Goal: Information Seeking & Learning: Learn about a topic

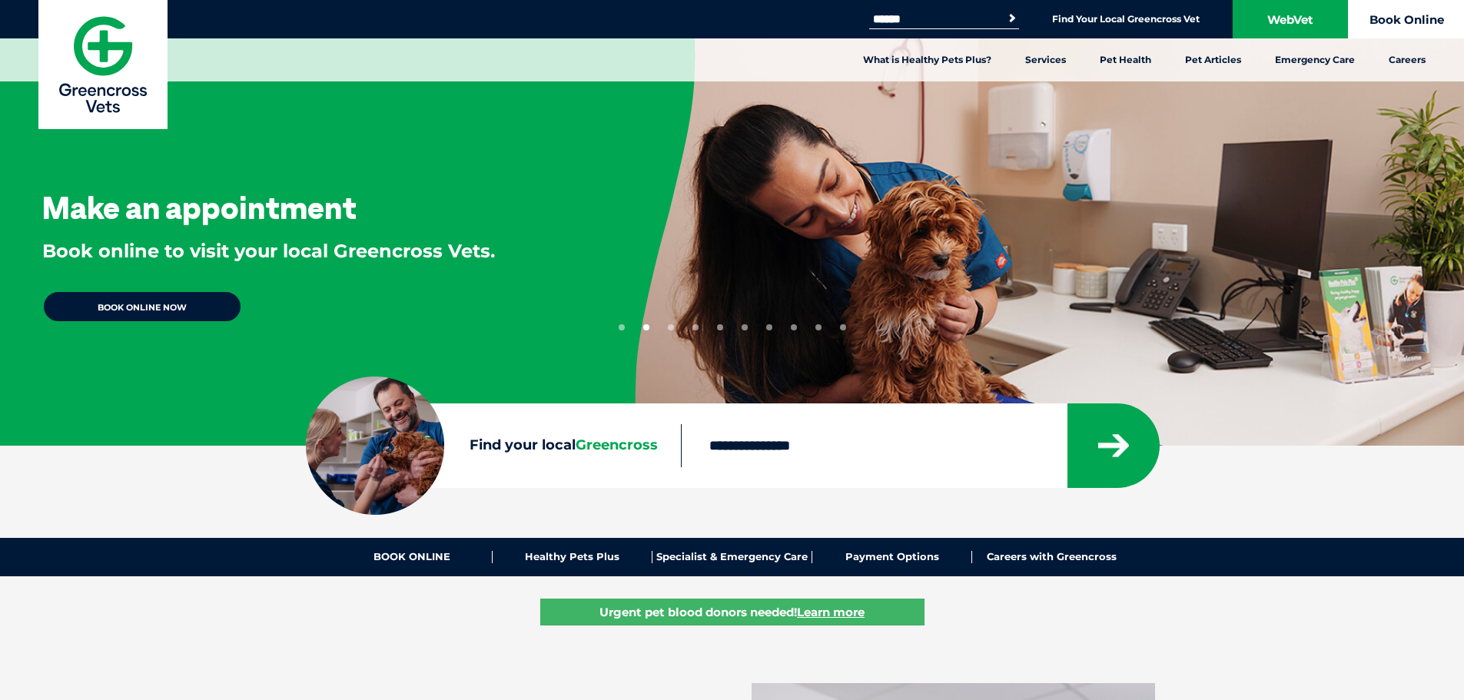
click at [1385, 18] on link "Book Online" at bounding box center [1406, 19] width 115 height 38
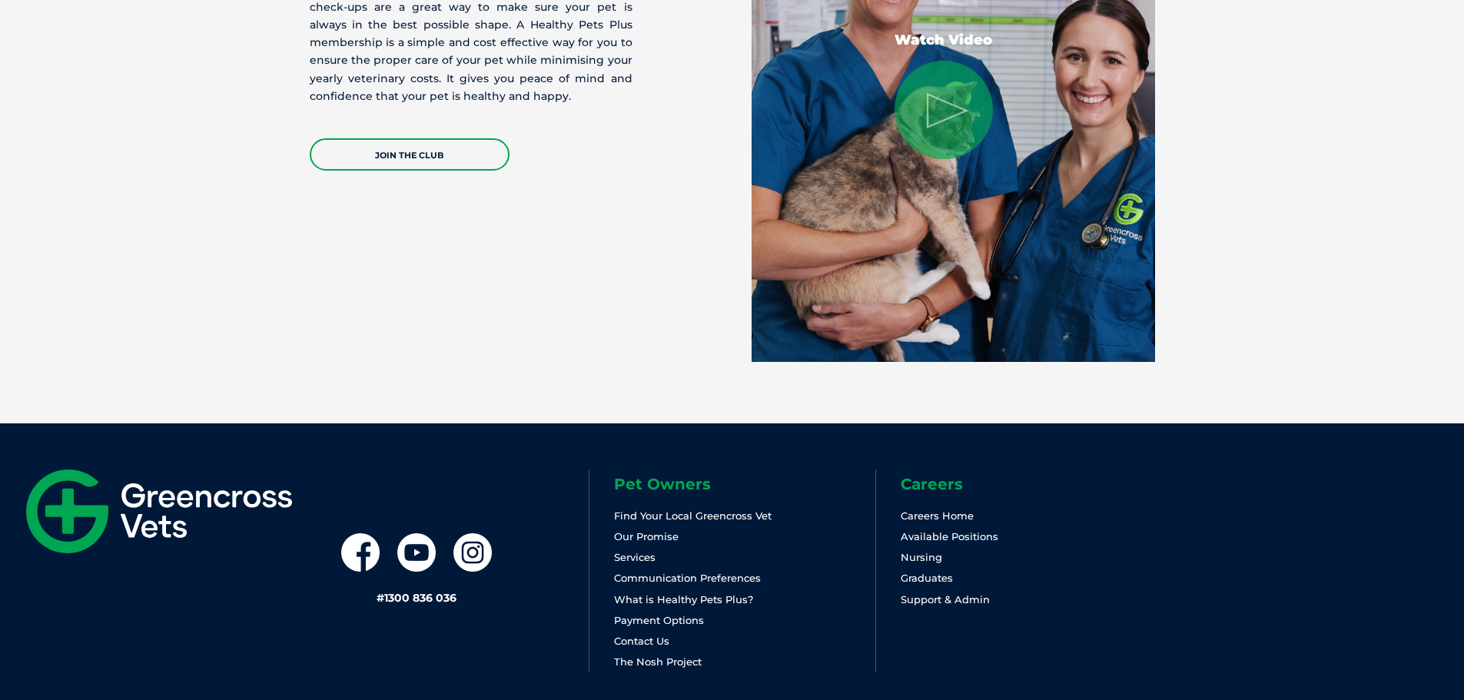
scroll to position [3209, 0]
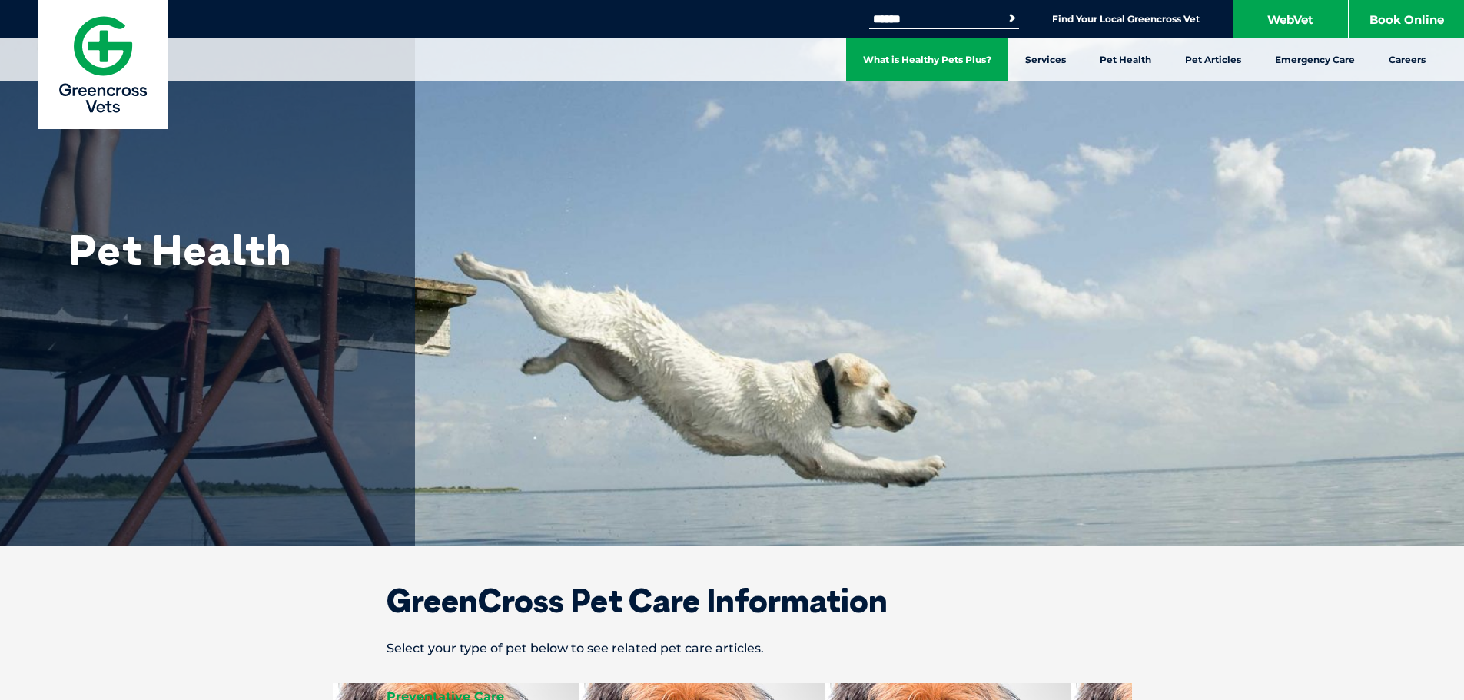
click at [964, 56] on link "What is Healthy Pets Plus?" at bounding box center [927, 59] width 162 height 43
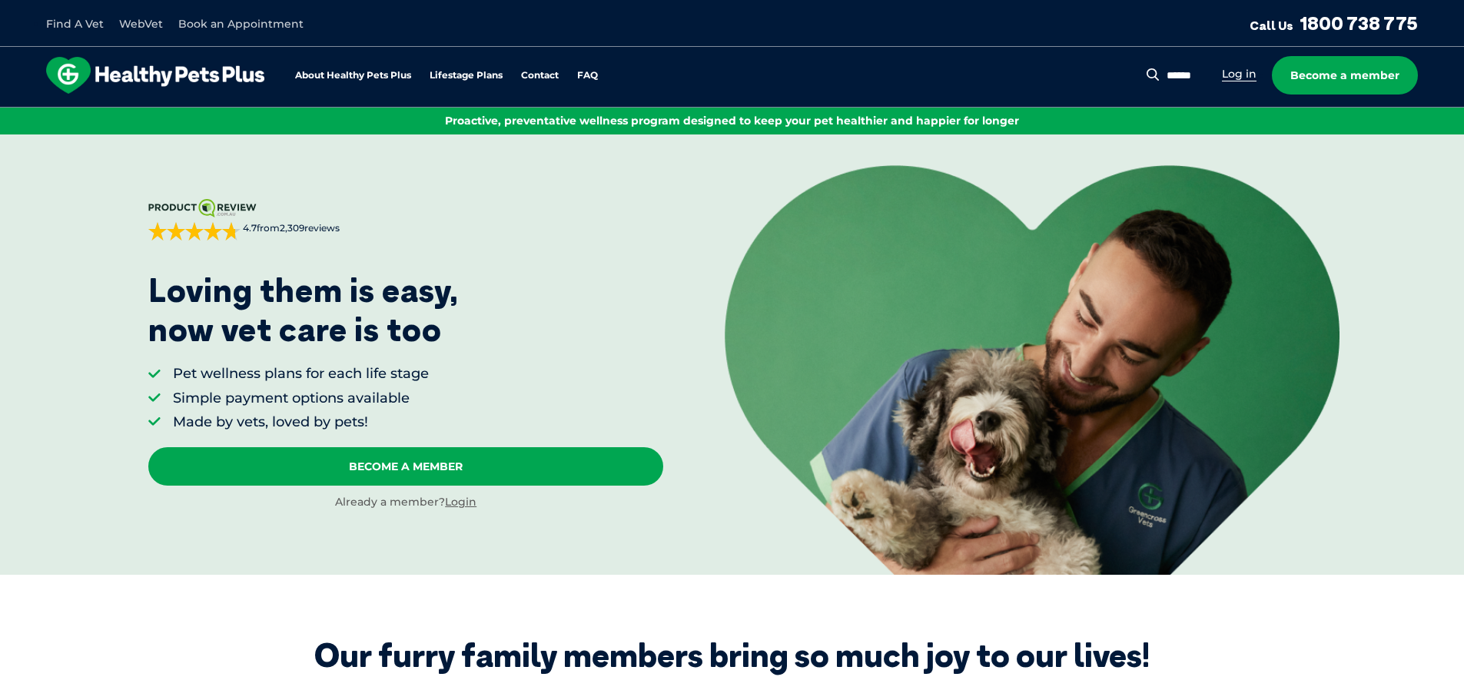
click at [1245, 77] on link "Log in" at bounding box center [1239, 74] width 35 height 15
